Goal: Find contact information: Find contact information

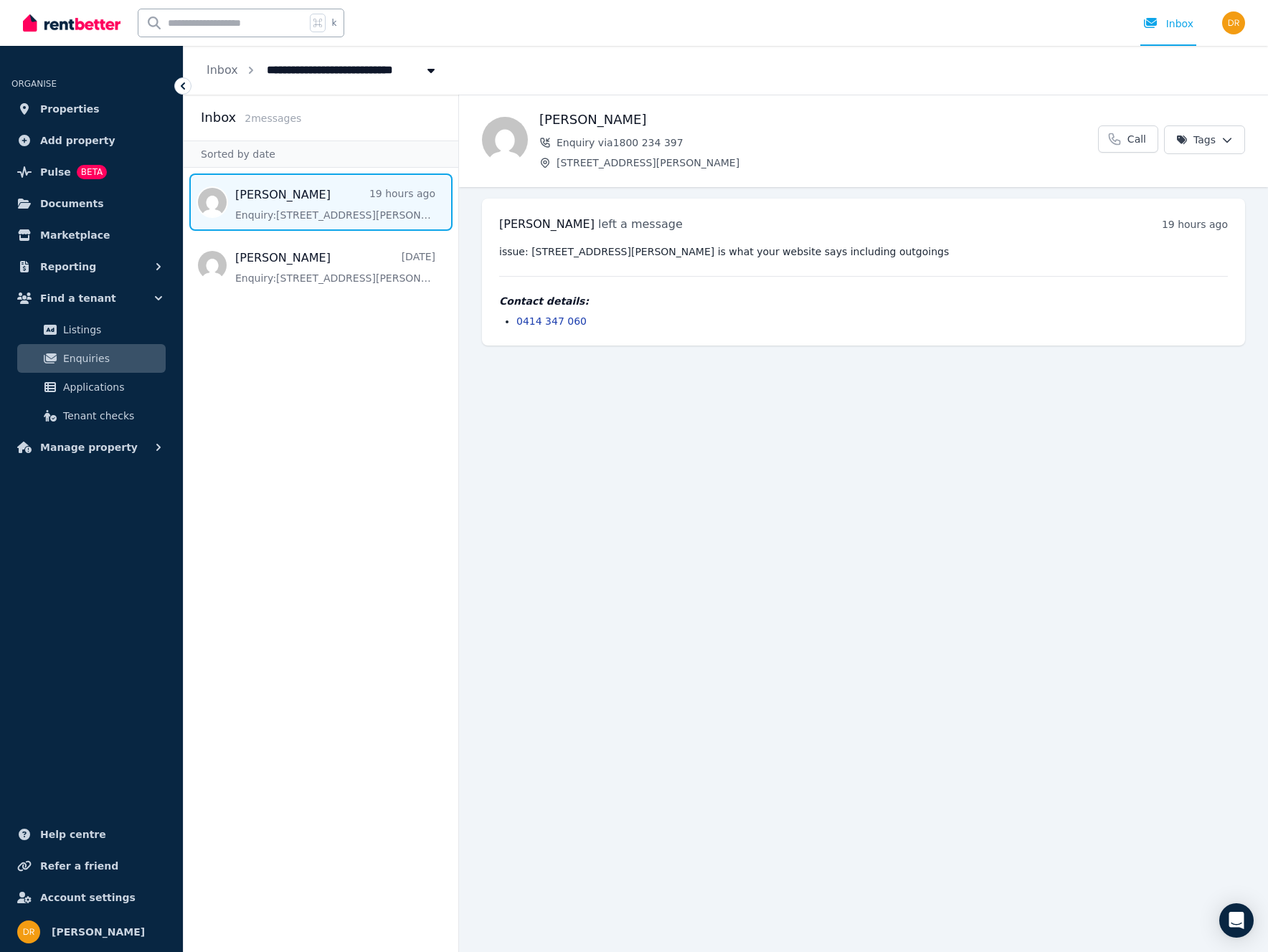
click at [832, 438] on main "Back Tina Enquiry via 1800 234 397 35a/91 Moreland St, Footscray Call Tags Tina…" at bounding box center [863, 523] width 809 height 857
drag, startPoint x: 584, startPoint y: 322, endPoint x: 517, endPoint y: 321, distance: 67.0
click at [517, 321] on li "0414 347 060" at bounding box center [872, 320] width 712 height 14
copy link "0414 347 060"
drag, startPoint x: 703, startPoint y: 159, endPoint x: 567, endPoint y: 170, distance: 136.4
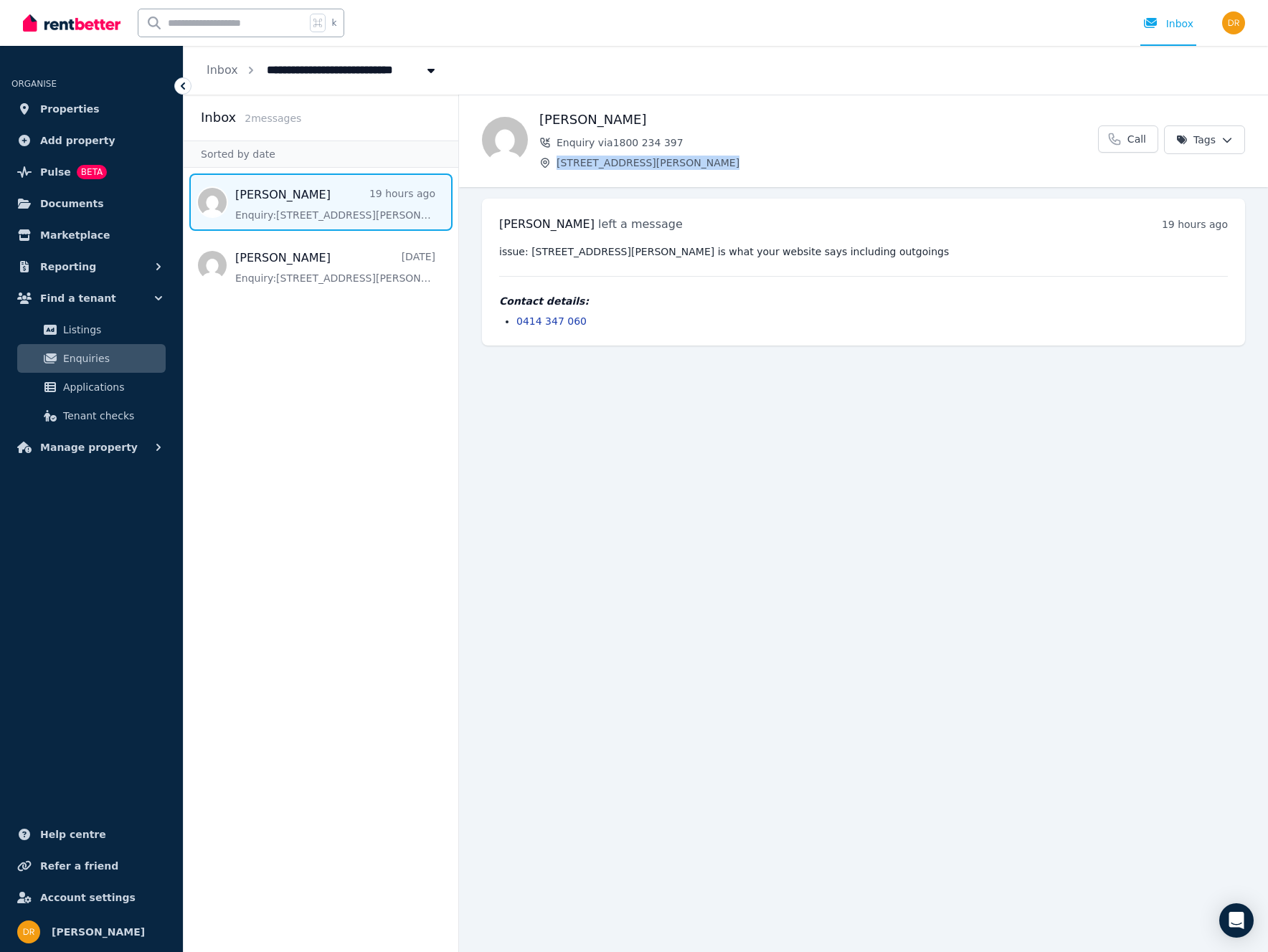
click at [557, 164] on span "[STREET_ADDRESS][PERSON_NAME]" at bounding box center [827, 162] width 541 height 14
copy span "[STREET_ADDRESS][PERSON_NAME]"
